Goal: Information Seeking & Learning: Check status

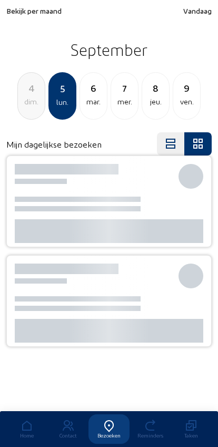
click at [17, 14] on span "Bekijk per maand" at bounding box center [33, 10] width 55 height 9
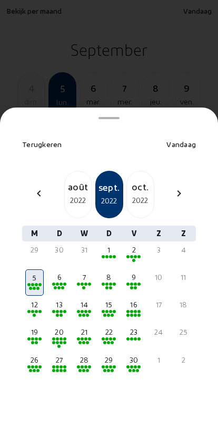
click at [182, 140] on span "Vandaag" at bounding box center [182, 144] width 30 height 9
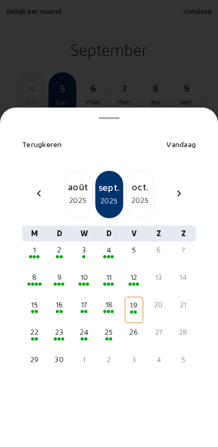
click at [33, 187] on mat-icon "chevron_left" at bounding box center [39, 193] width 13 height 13
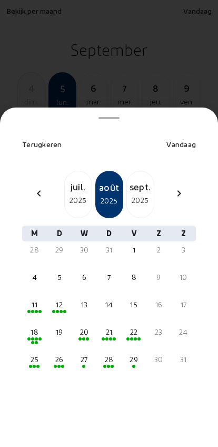
click at [35, 187] on mat-icon "chevron_left" at bounding box center [39, 193] width 13 height 13
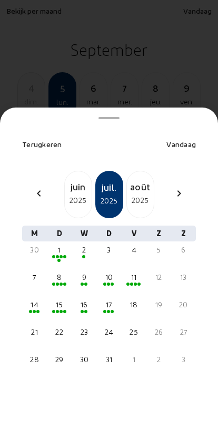
click at [29, 187] on div "chevron_left" at bounding box center [38, 194] width 25 height 15
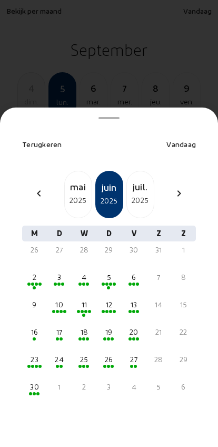
click at [30, 187] on div "chevron_left" at bounding box center [38, 194] width 25 height 15
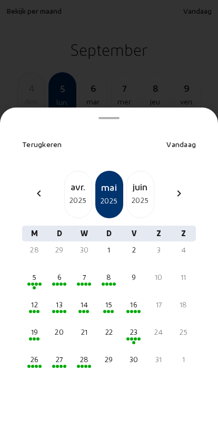
click at [82, 272] on div "7" at bounding box center [84, 277] width 16 height 11
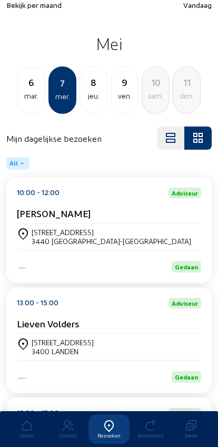
scroll to position [7, 0]
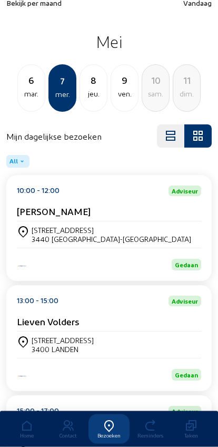
click at [153, 347] on div "[STREET_ADDRESS][PERSON_NAME]" at bounding box center [109, 345] width 185 height 18
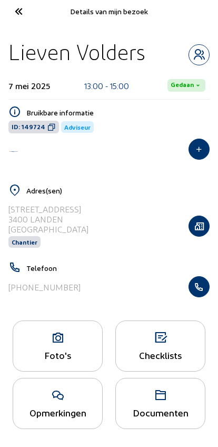
scroll to position [12, 0]
click at [73, 345] on div "Foto's" at bounding box center [58, 346] width 90 height 51
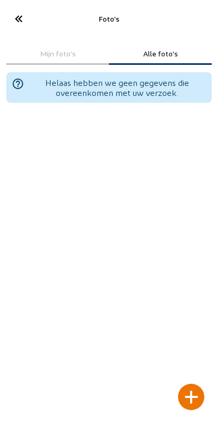
click at [0, 13] on html "Foto's Mijn foto's Alle foto's help_outline [PERSON_NAME] hebben we geen gegeve…" at bounding box center [109, 223] width 218 height 447
click at [22, 17] on icon at bounding box center [17, 18] width 17 height 18
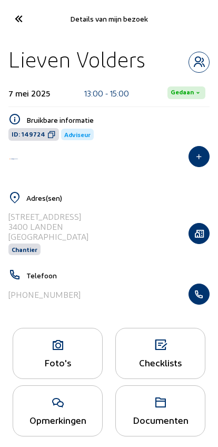
click at [198, 236] on icon "button" at bounding box center [199, 233] width 20 height 11
click at [48, 352] on icon at bounding box center [57, 345] width 89 height 13
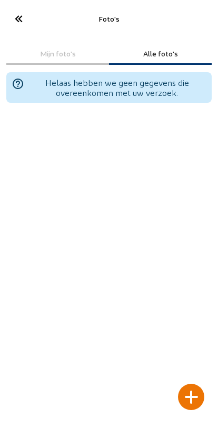
click at [195, 384] on div at bounding box center [191, 397] width 26 height 26
click at [192, 384] on div at bounding box center [191, 397] width 26 height 26
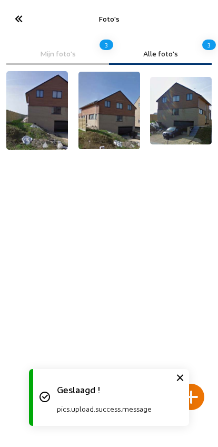
click at [195, 385] on div at bounding box center [191, 397] width 26 height 26
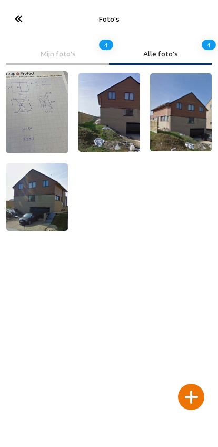
click at [23, 25] on icon at bounding box center [17, 18] width 17 height 18
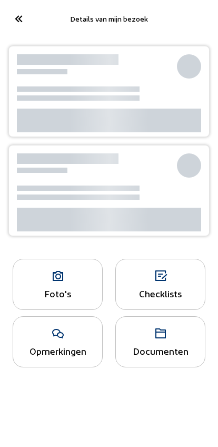
click at [14, 8] on cam-font-icon at bounding box center [18, 18] width 24 height 25
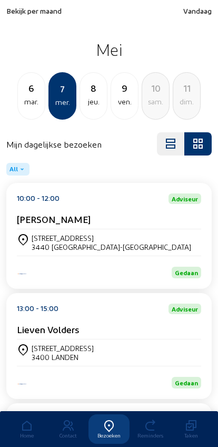
click at [33, 12] on span "Bekijk per maand" at bounding box center [33, 10] width 55 height 9
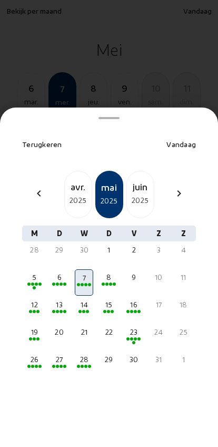
click at [171, 187] on div "chevron_right" at bounding box center [179, 194] width 25 height 15
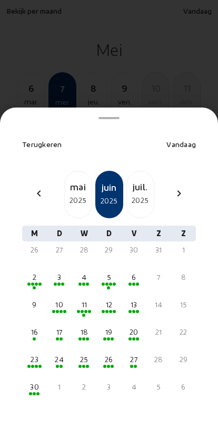
click at [178, 185] on div "chevron_left mai 2025 juin 2025 juil. 2025 chevron_right" at bounding box center [109, 194] width 187 height 47
click at [174, 187] on mat-icon "chevron_right" at bounding box center [179, 193] width 13 height 13
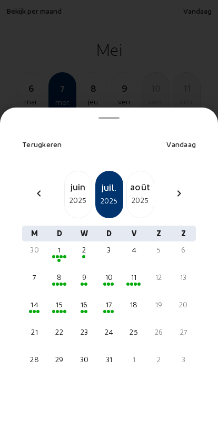
click at [167, 187] on div "chevron_right" at bounding box center [179, 194] width 25 height 15
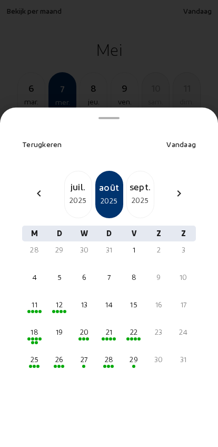
click at [137, 189] on div "[DATE]" at bounding box center [141, 194] width 28 height 47
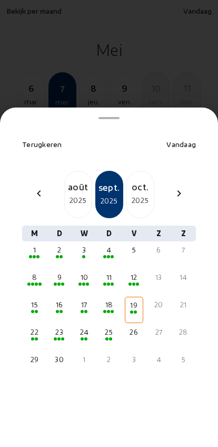
click at [30, 245] on div "1" at bounding box center [34, 250] width 16 height 11
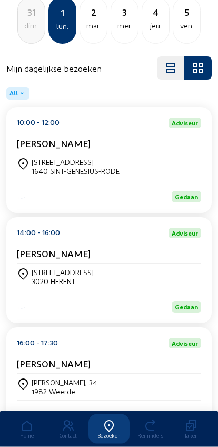
scroll to position [76, 0]
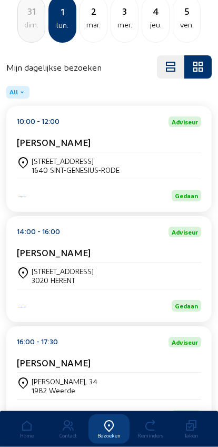
click at [48, 270] on div "Schoonzichtlaan 3 3020 HERENT" at bounding box center [109, 276] width 185 height 26
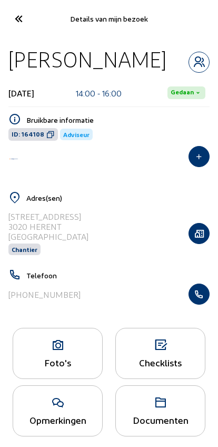
click at [47, 352] on icon at bounding box center [57, 345] width 89 height 13
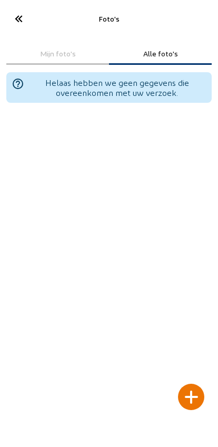
click at [191, 384] on div at bounding box center [191, 397] width 26 height 26
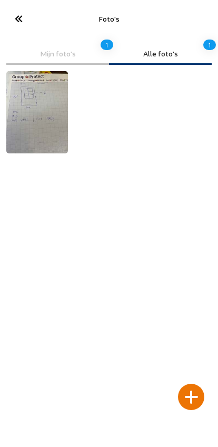
click at [20, 21] on icon at bounding box center [17, 18] width 17 height 18
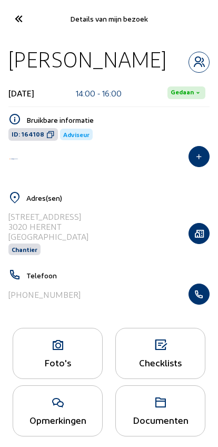
click at [23, 18] on icon at bounding box center [17, 18] width 17 height 18
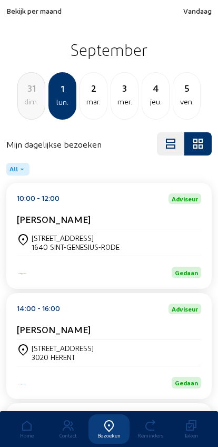
click at [177, 99] on div "ven." at bounding box center [186, 101] width 27 height 13
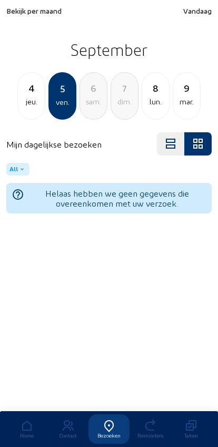
click at [186, 96] on div "mar." at bounding box center [186, 101] width 27 height 13
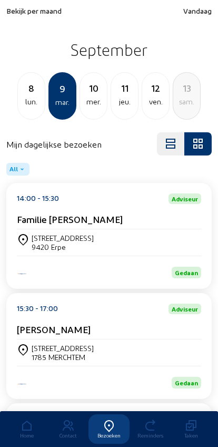
click at [123, 100] on div "jeu." at bounding box center [124, 101] width 27 height 13
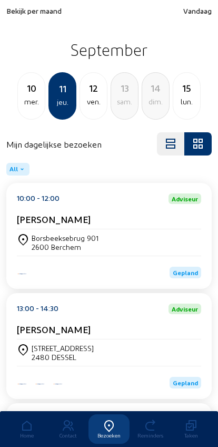
click at [35, 353] on div "Heegstraat 11" at bounding box center [63, 348] width 62 height 9
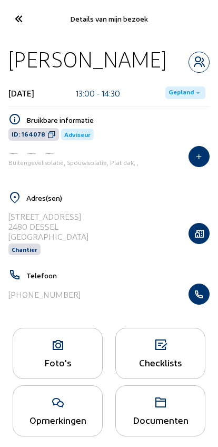
click at [50, 357] on div "Foto's" at bounding box center [58, 353] width 90 height 51
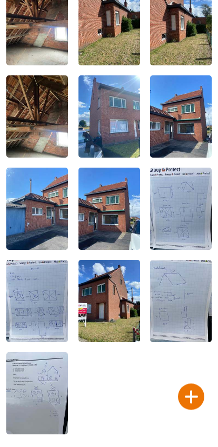
scroll to position [89, 0]
